Goal: Entertainment & Leisure: Consume media (video, audio)

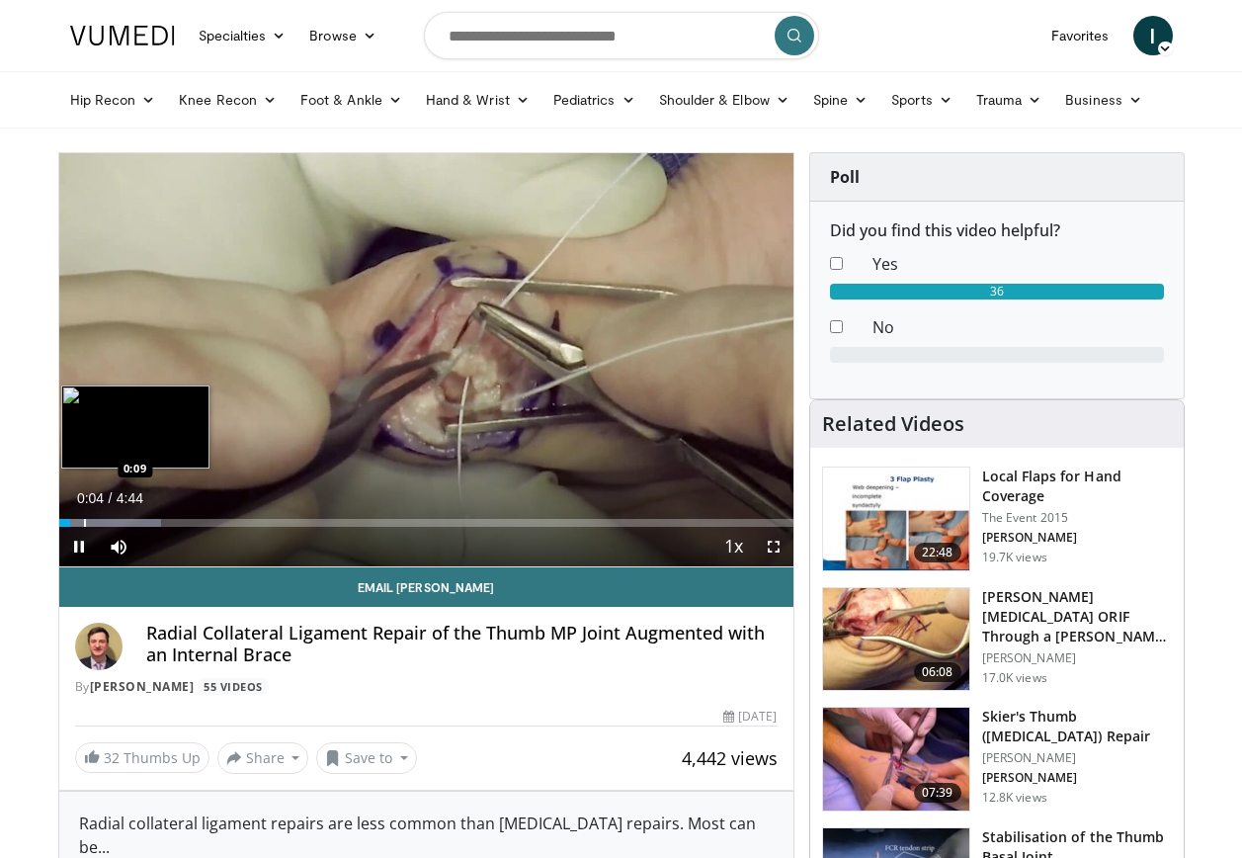
click at [84, 520] on div "Progress Bar" at bounding box center [85, 523] width 2 height 8
click at [120, 522] on div "Progress Bar" at bounding box center [121, 523] width 2 height 8
click at [146, 523] on div "Progress Bar" at bounding box center [147, 523] width 2 height 8
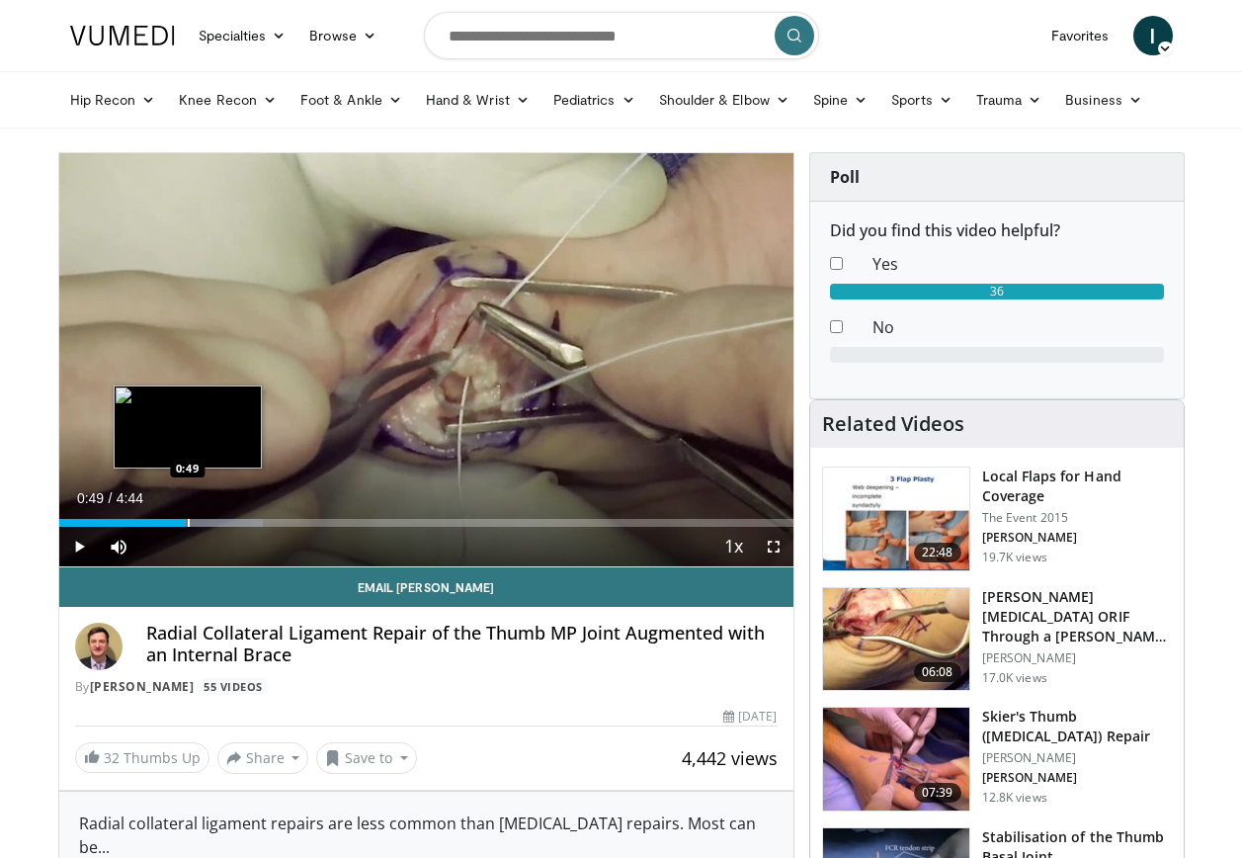
click at [186, 520] on div "Loaded : 27.85% 0:33 0:49" at bounding box center [426, 523] width 734 height 8
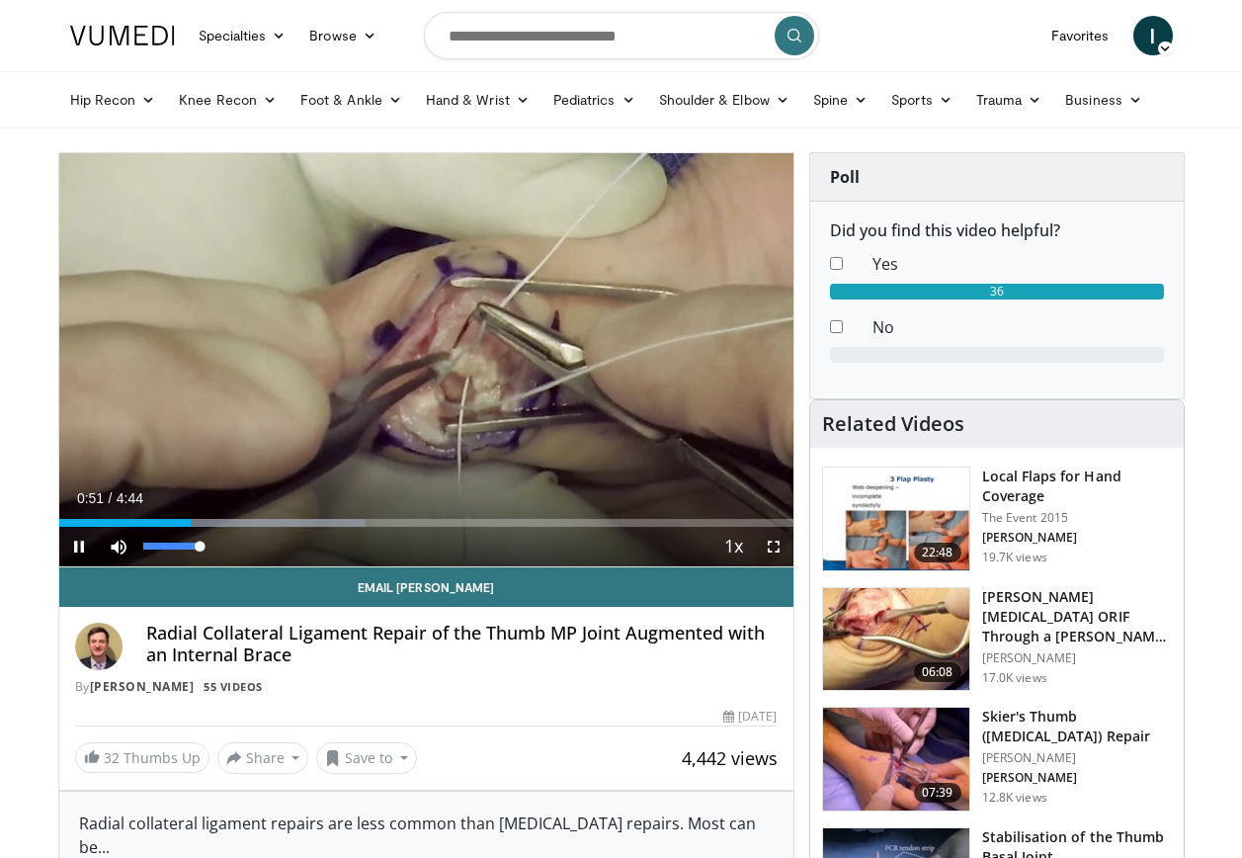
drag, startPoint x: 203, startPoint y: 546, endPoint x: 217, endPoint y: 549, distance: 15.1
click at [217, 549] on div "Mute 100%" at bounding box center [168, 547] width 138 height 40
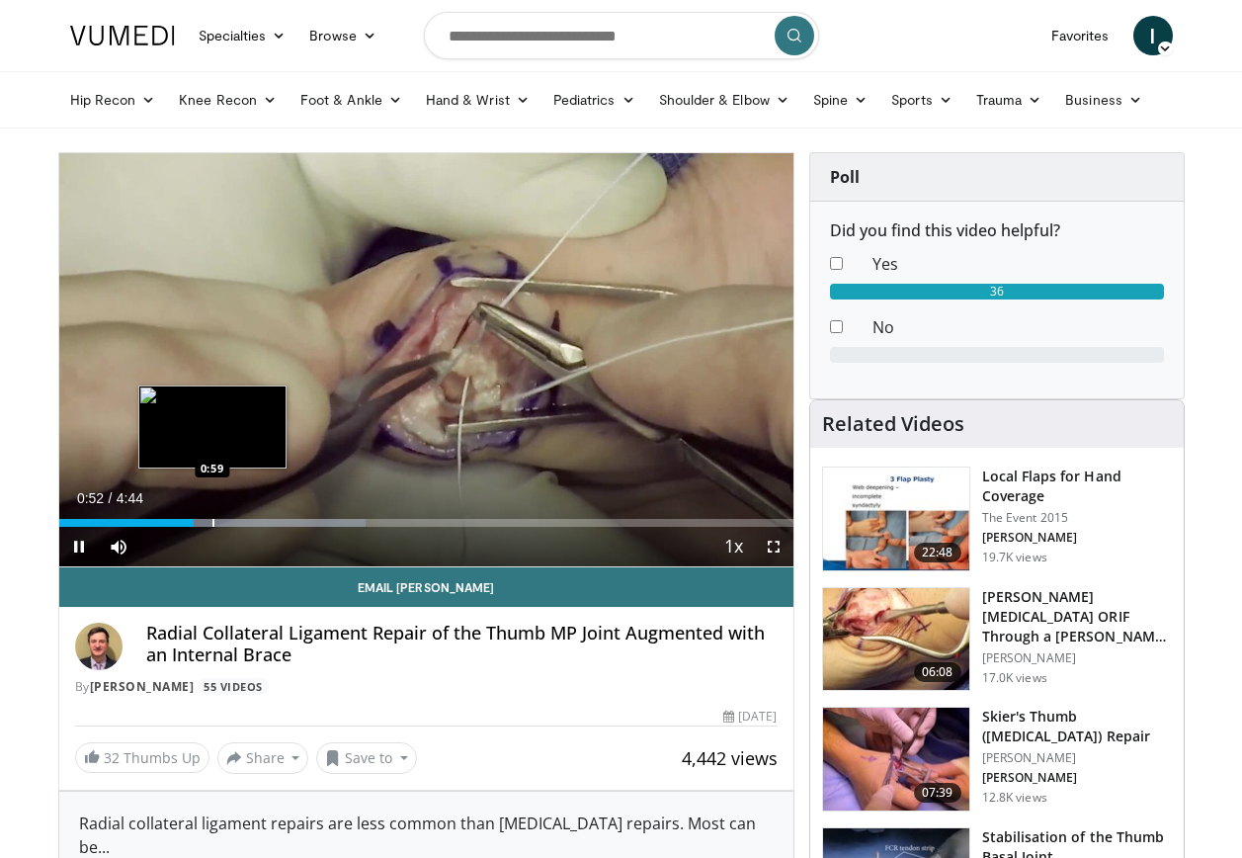
click at [212, 521] on div "Progress Bar" at bounding box center [213, 523] width 2 height 8
click at [240, 521] on div "Loaded : 42.16% 0:59 1:10" at bounding box center [426, 523] width 734 height 8
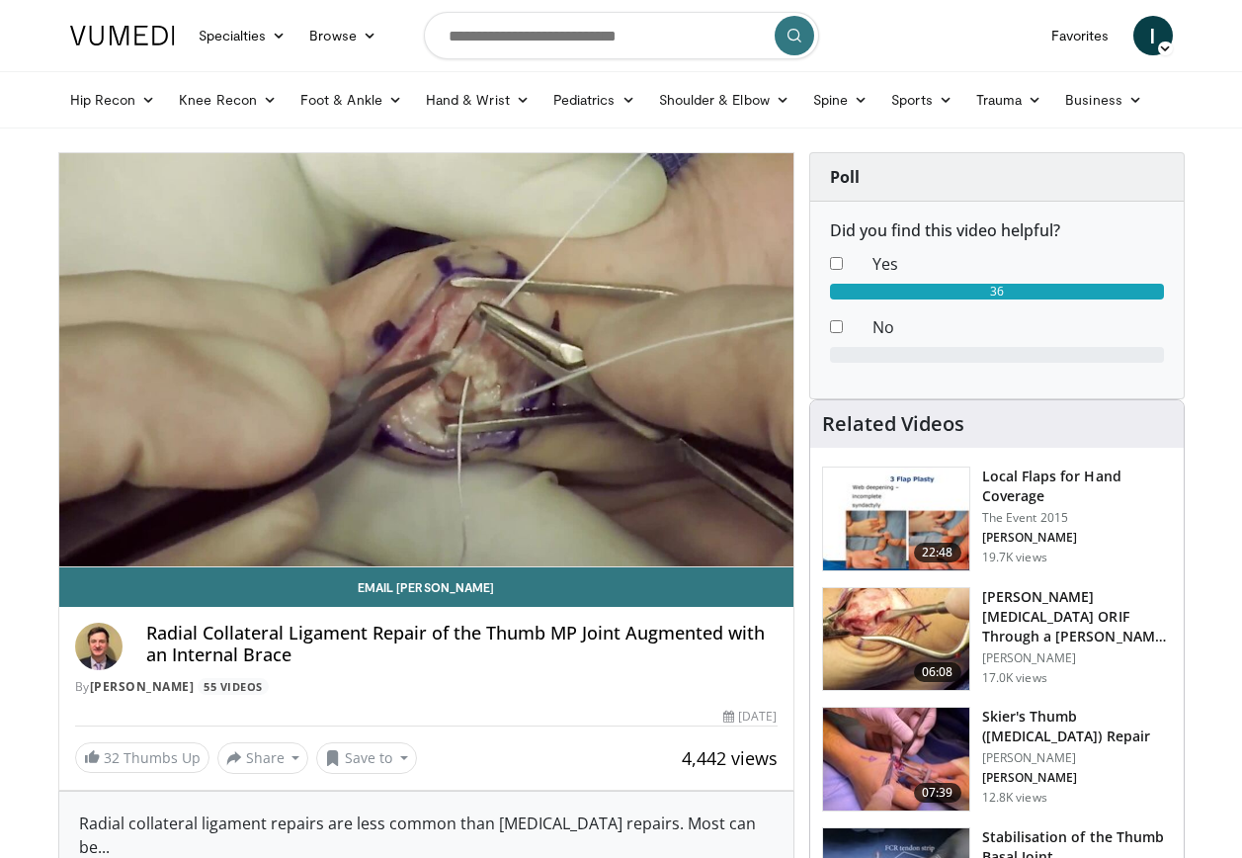
click at [0, 410] on html "Specialties Adult & Family Medicine Allergy, [MEDICAL_DATA], Immunology Anesthe…" at bounding box center [621, 429] width 1242 height 858
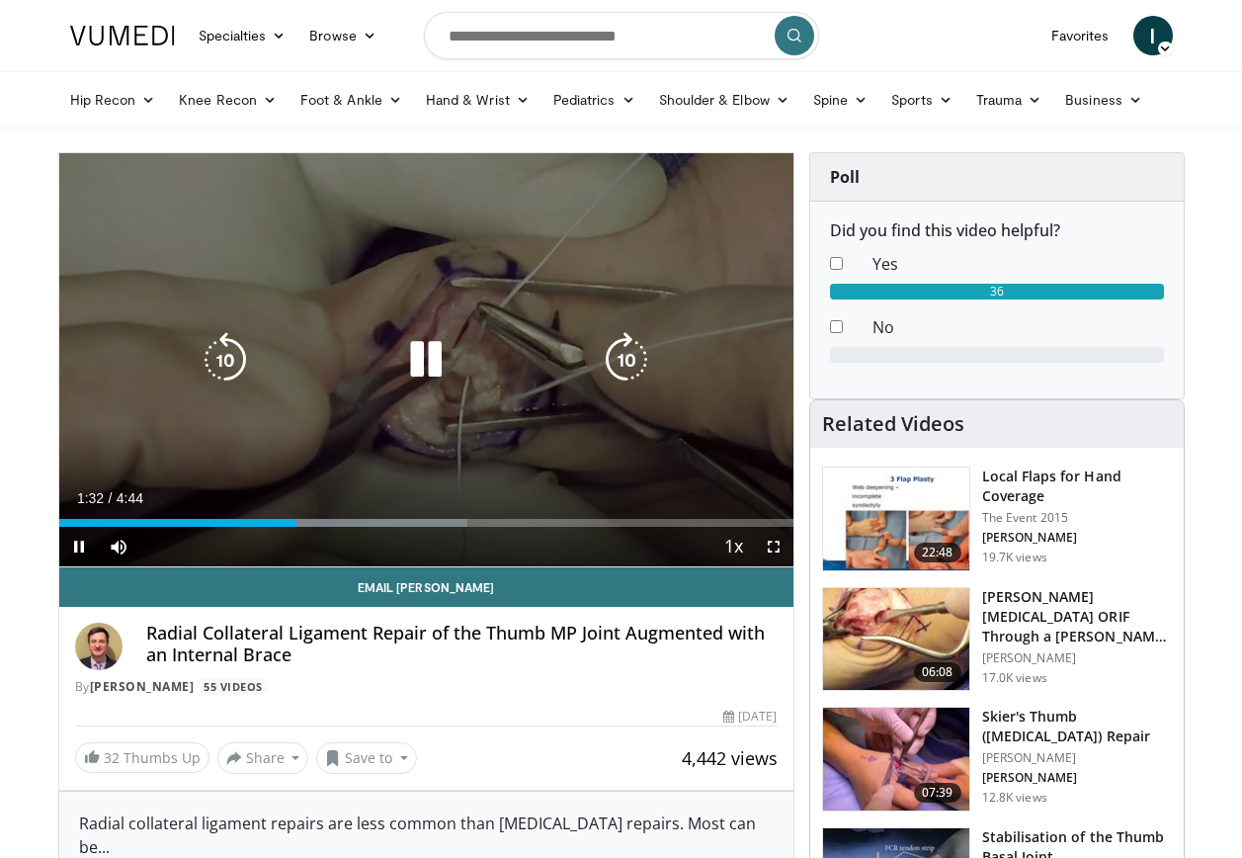
click at [398, 351] on icon "Video Player" at bounding box center [425, 359] width 55 height 55
click at [434, 358] on icon "Video Player" at bounding box center [425, 359] width 55 height 55
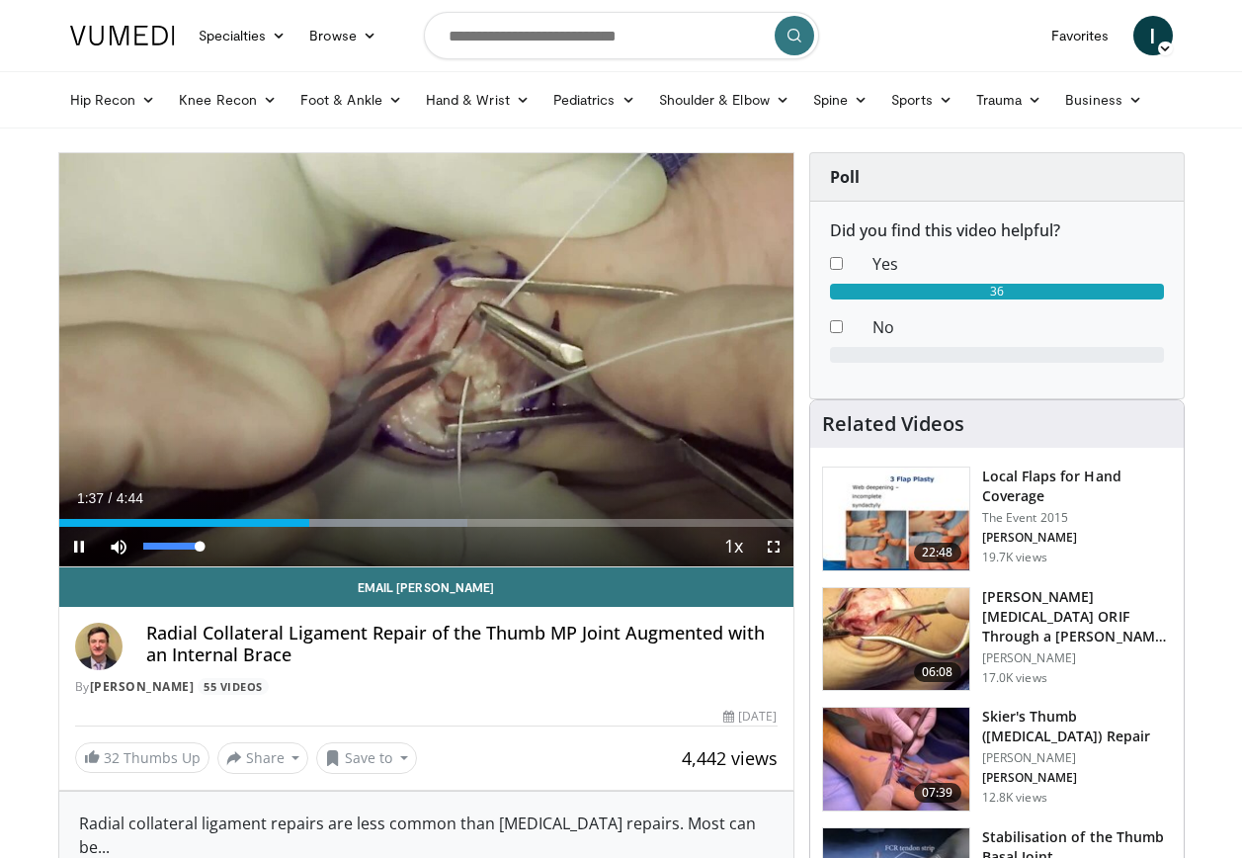
drag, startPoint x: 203, startPoint y: 547, endPoint x: 243, endPoint y: 546, distance: 40.5
click at [243, 546] on div "Current Time 1:37 / Duration 4:44 Pause Skip Backward Skip Forward Mute 100% Lo…" at bounding box center [426, 547] width 734 height 40
drag, startPoint x: 202, startPoint y: 548, endPoint x: 235, endPoint y: 548, distance: 33.6
click at [235, 548] on div "Mute 100%" at bounding box center [168, 547] width 138 height 40
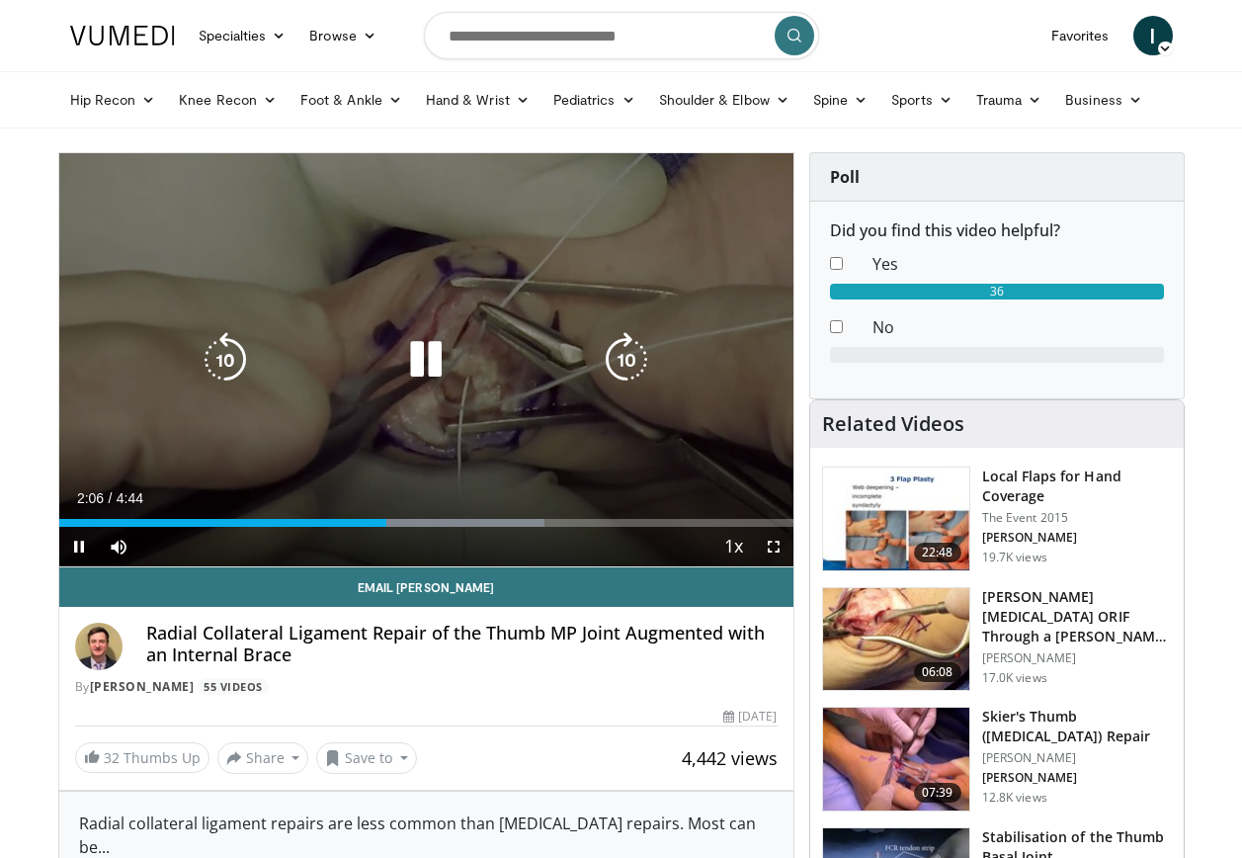
click at [431, 359] on icon "Video Player" at bounding box center [425, 359] width 55 height 55
